Goal: Navigation & Orientation: Find specific page/section

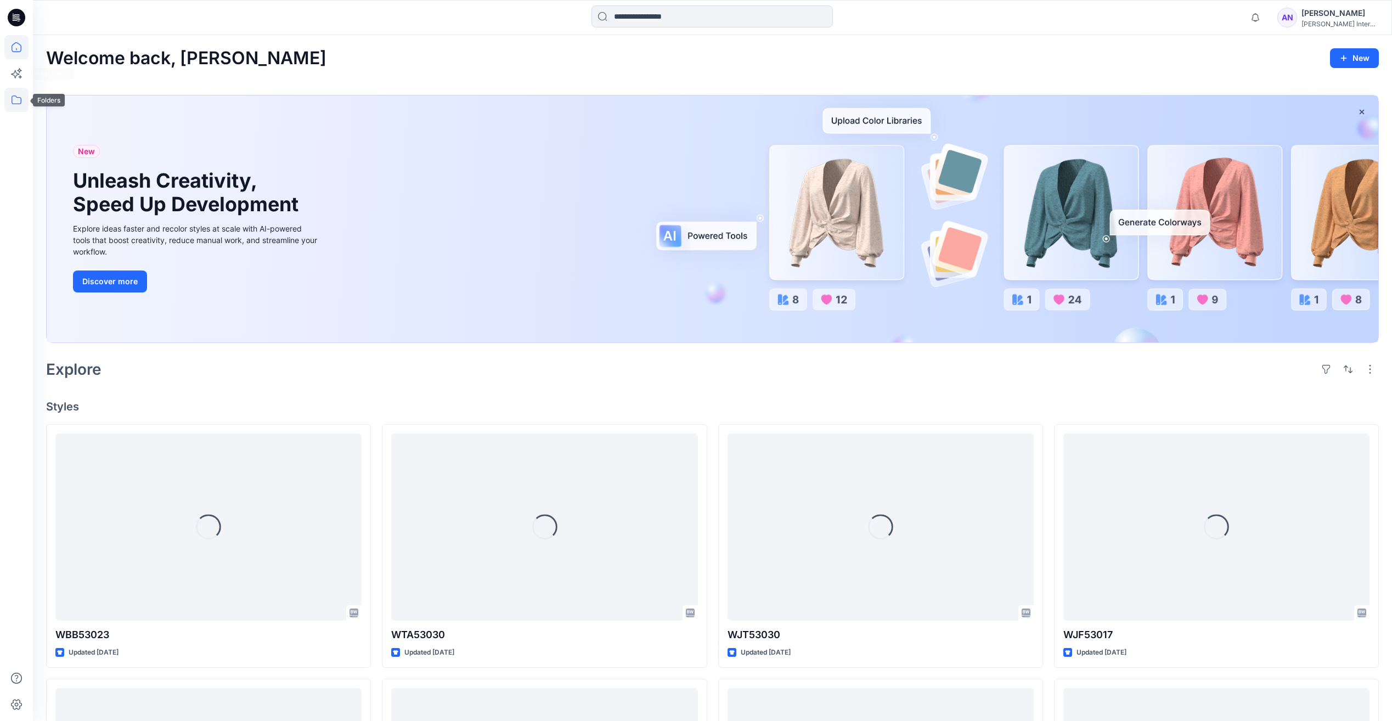
click at [18, 103] on icon at bounding box center [16, 100] width 24 height 24
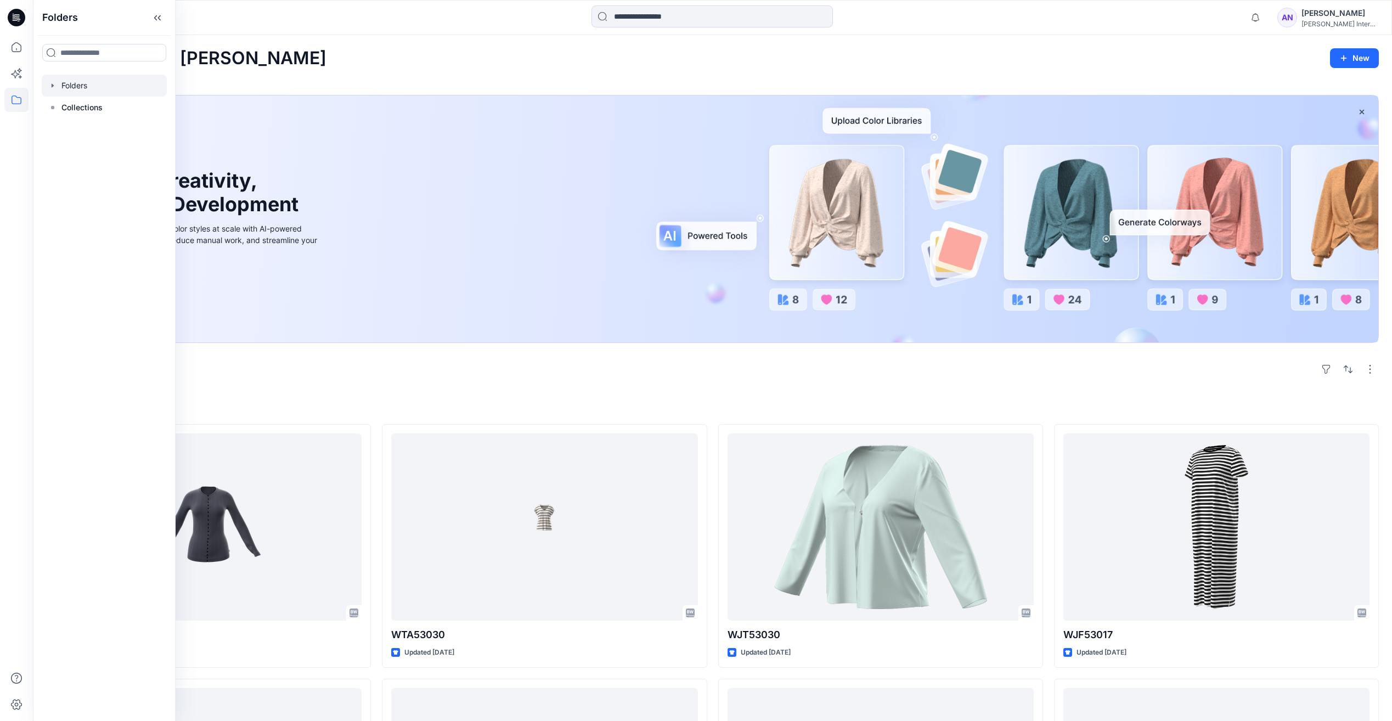
click at [92, 89] on div at bounding box center [104, 86] width 125 height 22
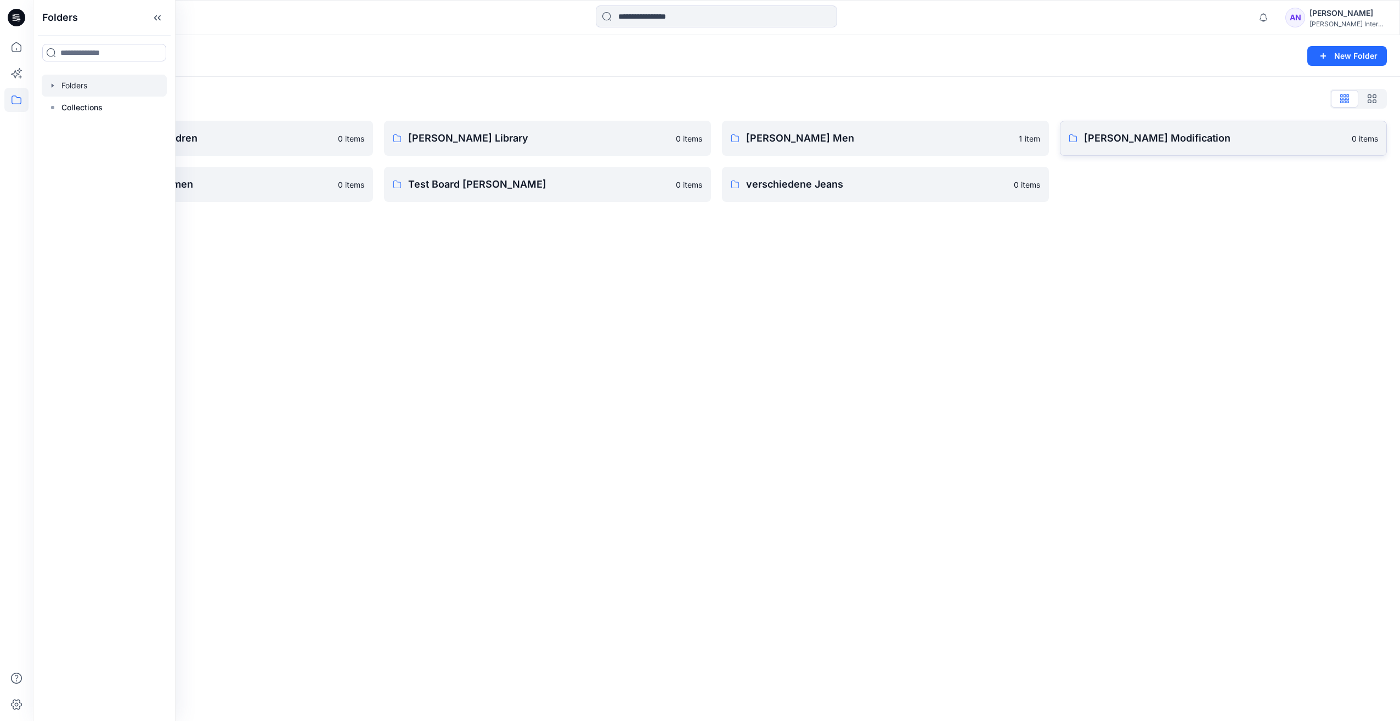
click at [1158, 141] on p "[PERSON_NAME] Modification" at bounding box center [1214, 138] width 261 height 15
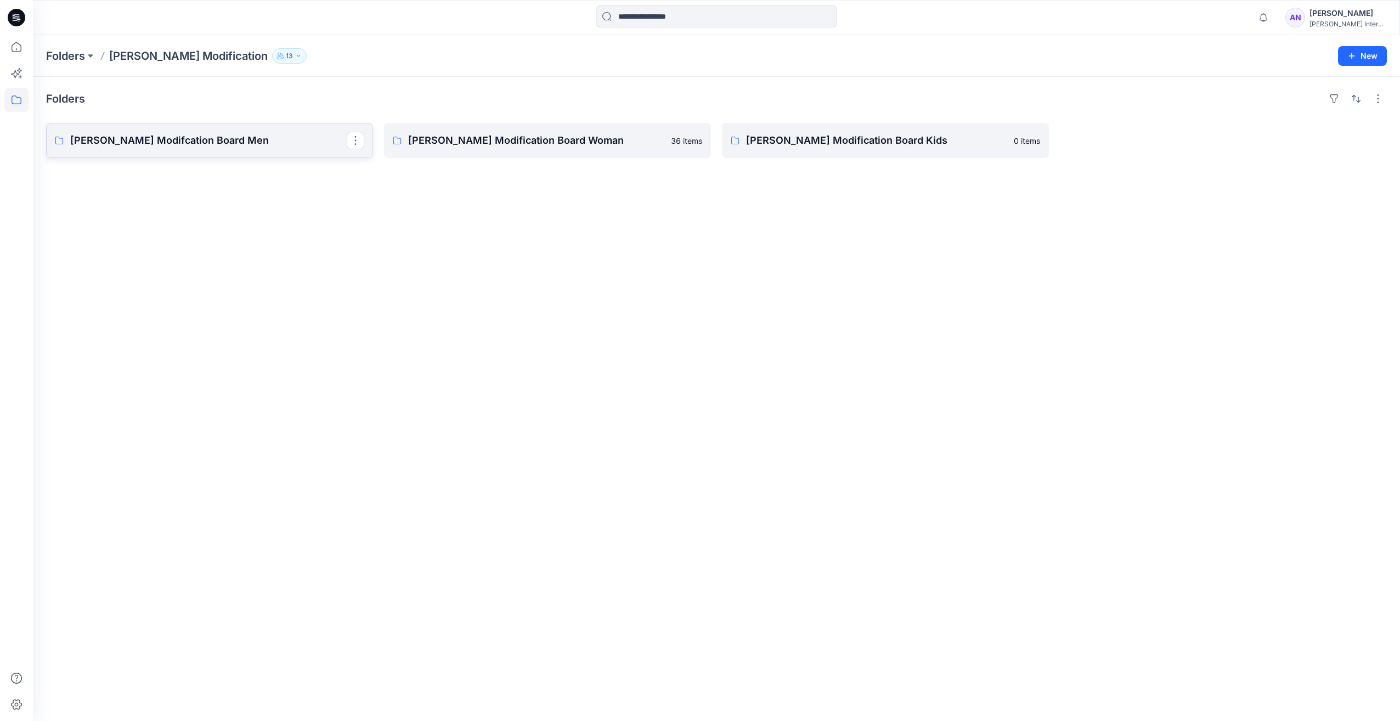
click at [180, 149] on link "[PERSON_NAME] Modifcation Board Men" at bounding box center [209, 140] width 327 height 35
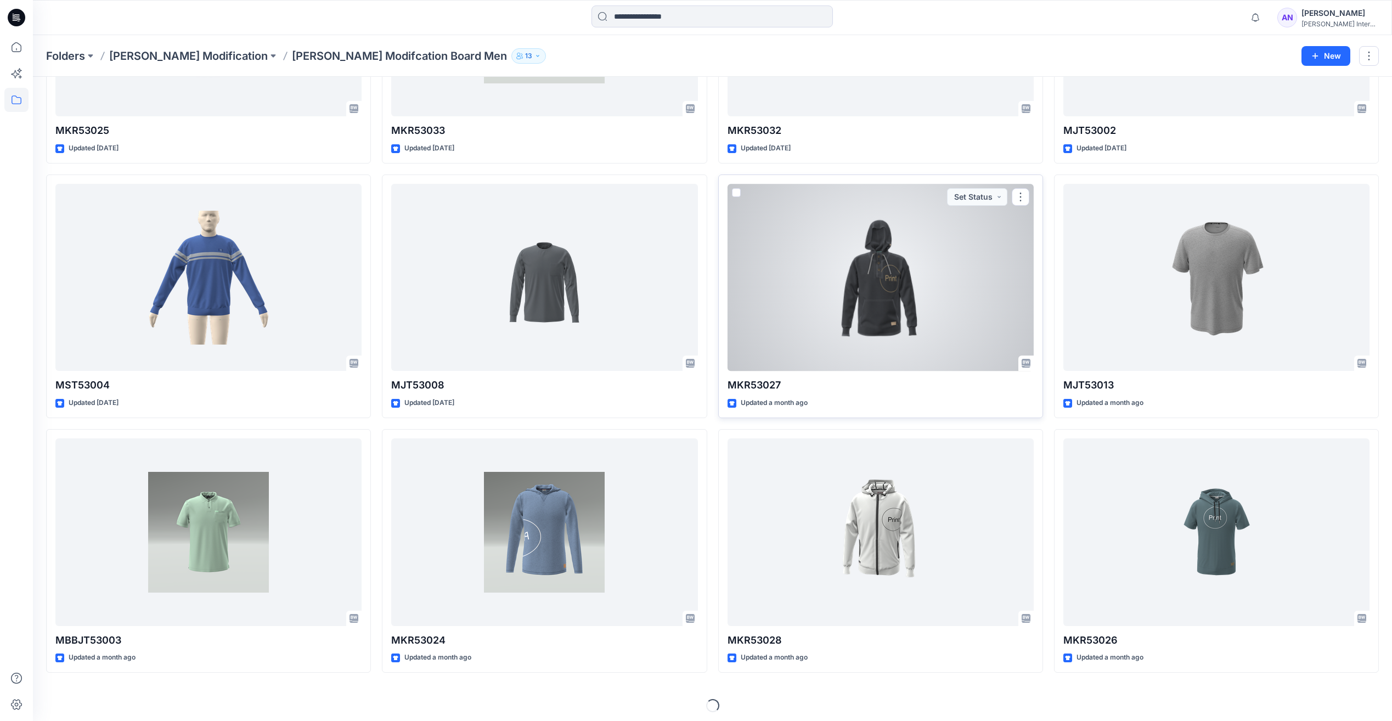
scroll to position [207, 0]
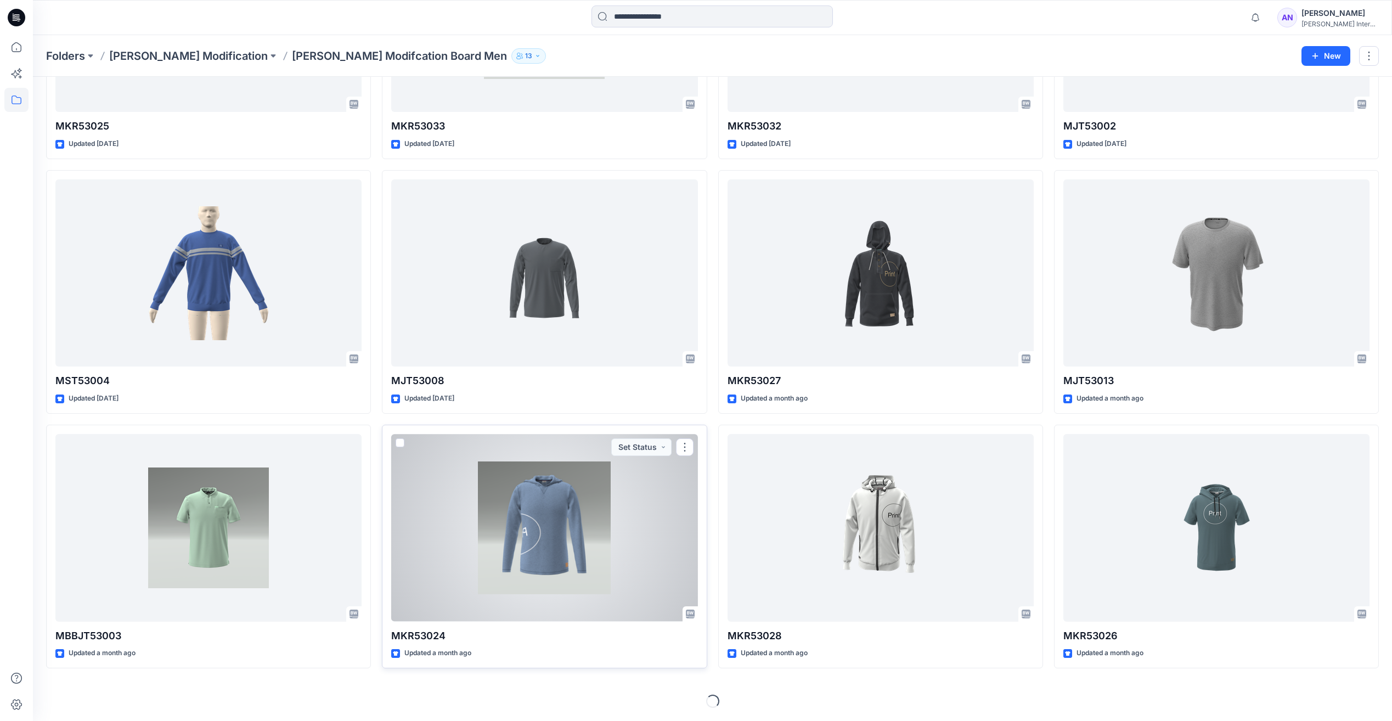
click at [550, 542] on div at bounding box center [544, 527] width 306 height 187
